Goal: Task Accomplishment & Management: Use online tool/utility

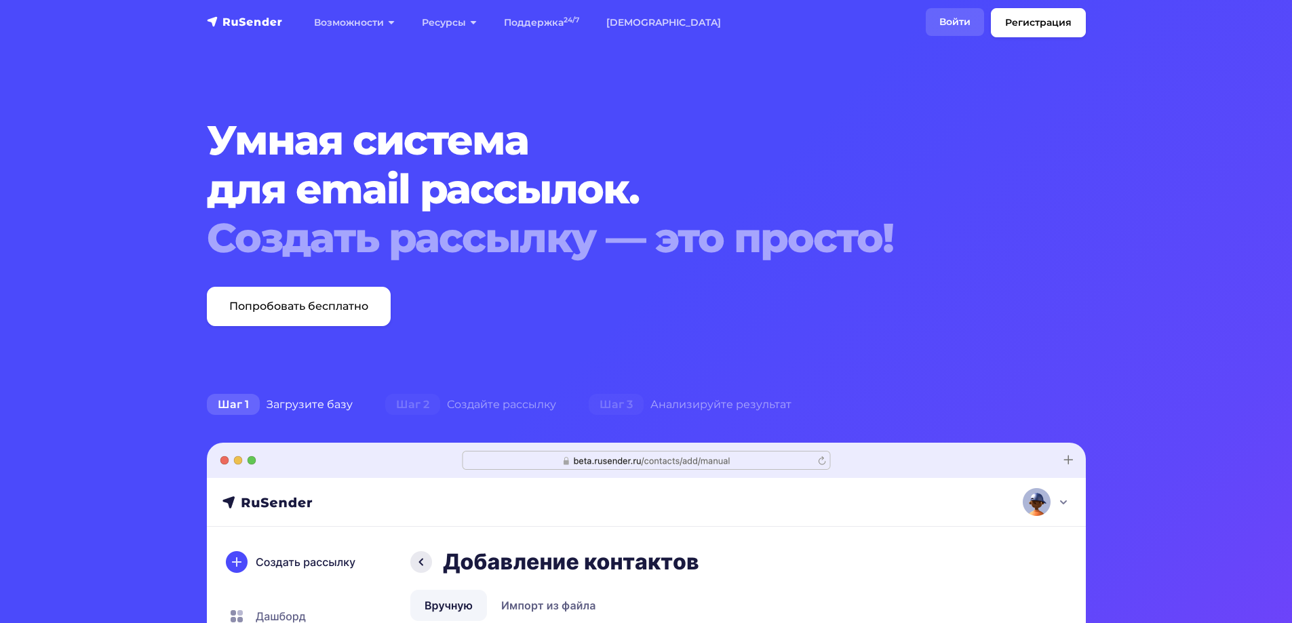
click at [948, 29] on link "Войти" at bounding box center [955, 22] width 58 height 28
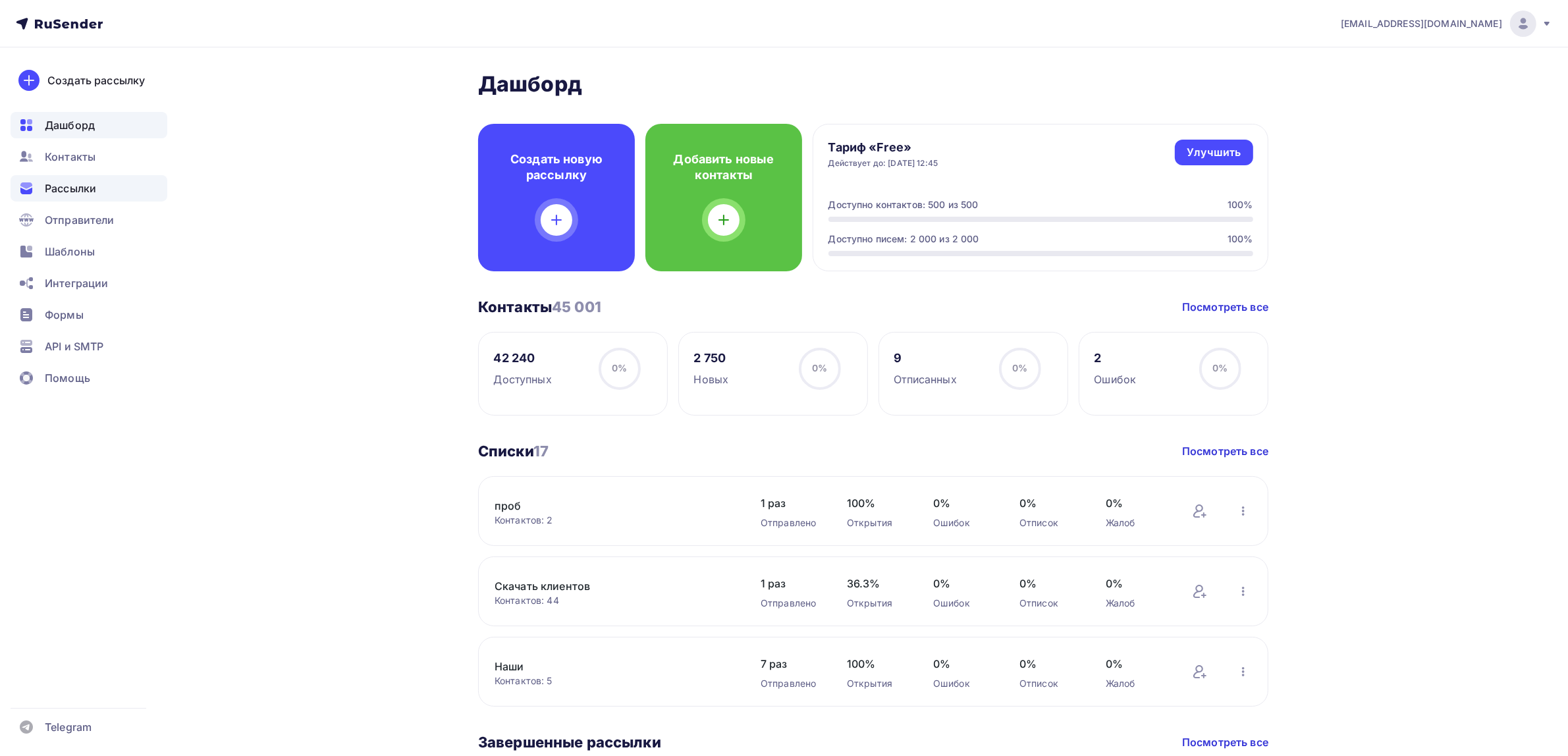
click at [122, 194] on div "Рассылки" at bounding box center [88, 187] width 156 height 26
